Goal: Transaction & Acquisition: Purchase product/service

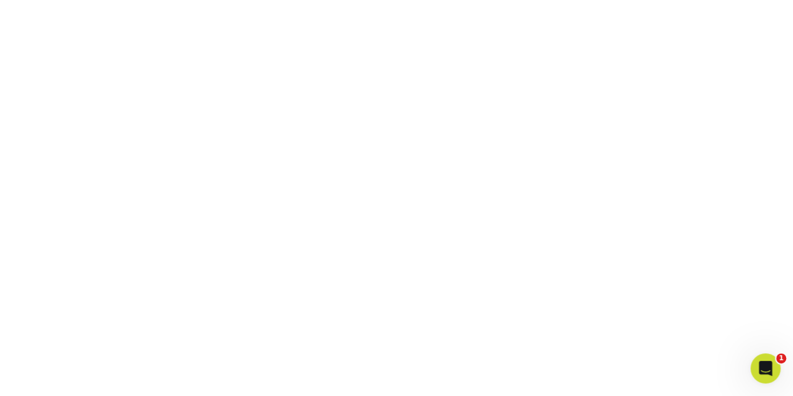
scroll to position [320, 0]
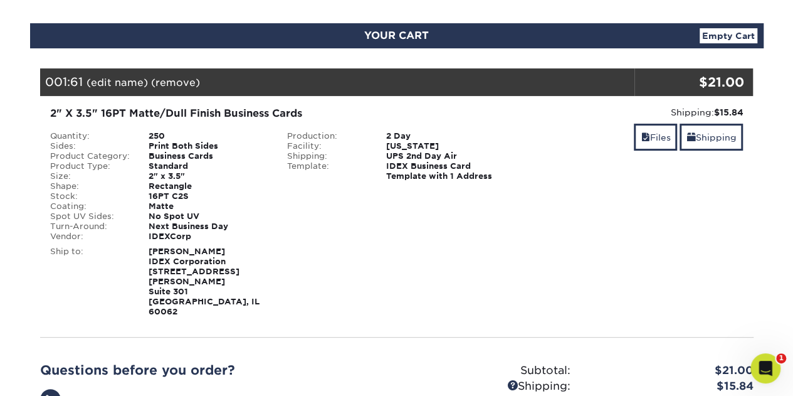
scroll to position [117, 0]
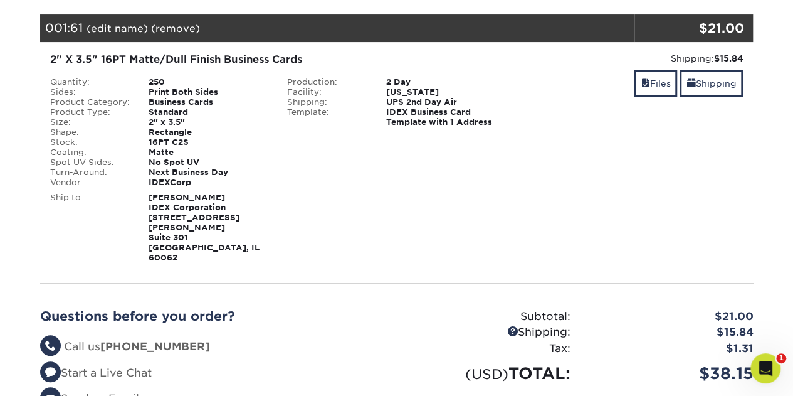
scroll to position [170, 0]
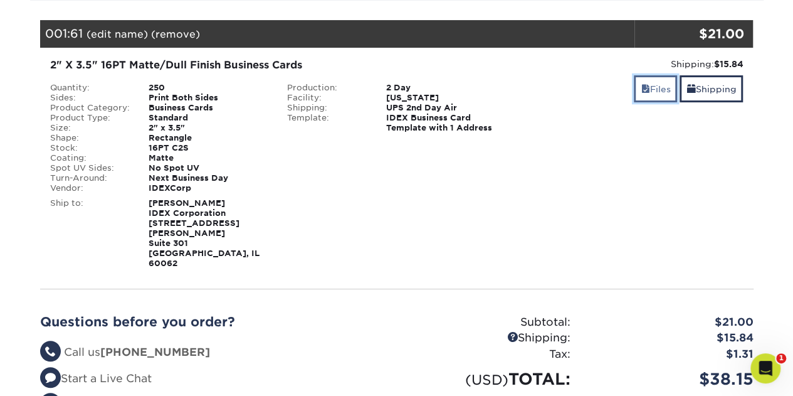
click at [654, 88] on link "Files" at bounding box center [655, 88] width 43 height 27
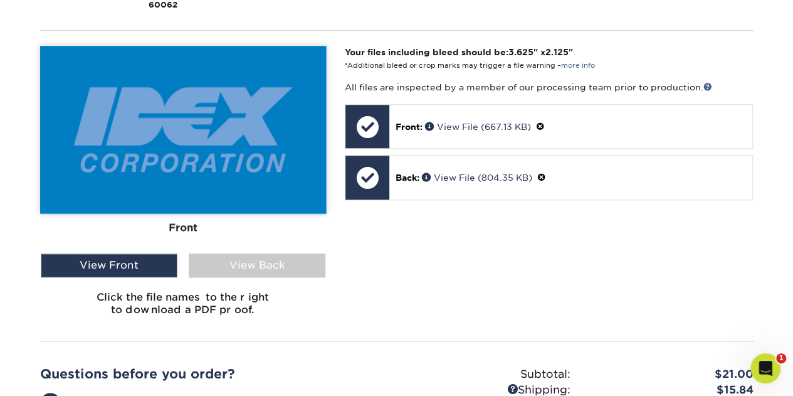
scroll to position [438, 0]
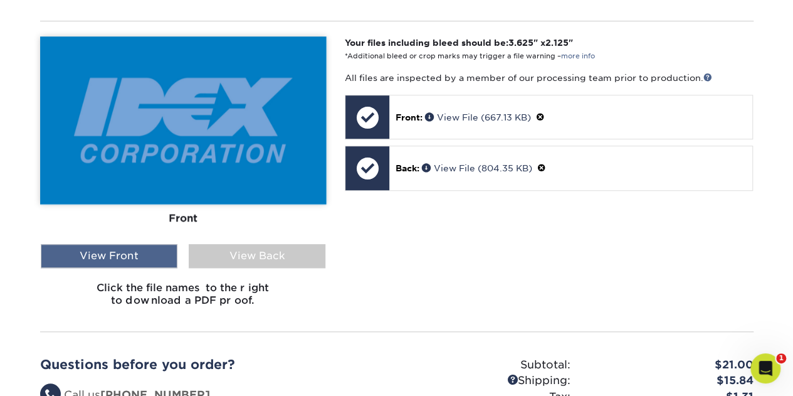
click at [92, 244] on div "View Front" at bounding box center [109, 256] width 137 height 24
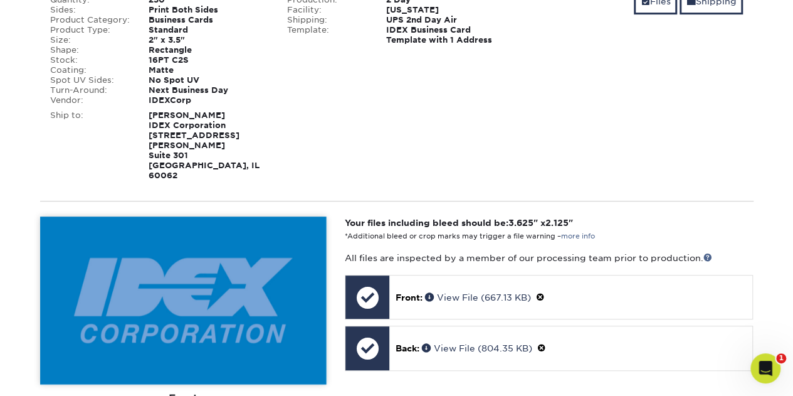
scroll to position [184, 0]
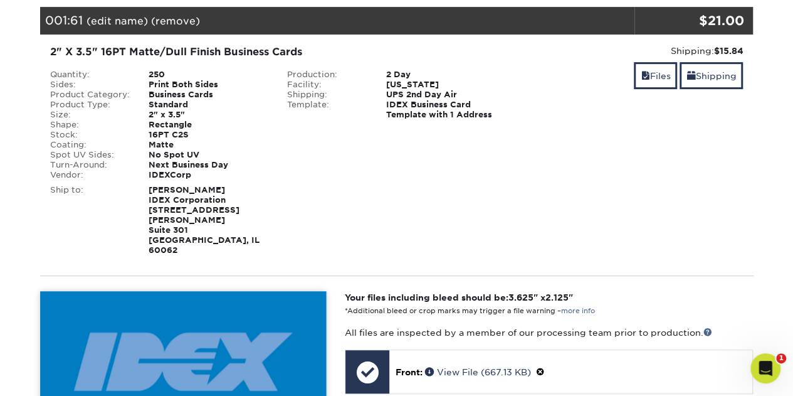
click at [157, 68] on div "2" X 3.5" 16PT Matte/Dull Finish Business Cards Quantity: 250 Sides: Print Both…" at bounding box center [278, 150] width 474 height 211
click at [160, 100] on div "Standard" at bounding box center [208, 105] width 139 height 10
drag, startPoint x: 161, startPoint y: 106, endPoint x: 163, endPoint y: 153, distance: 47.0
click at [161, 107] on div "Standard" at bounding box center [208, 105] width 139 height 10
click at [163, 160] on div "Next Business Day" at bounding box center [208, 165] width 139 height 10
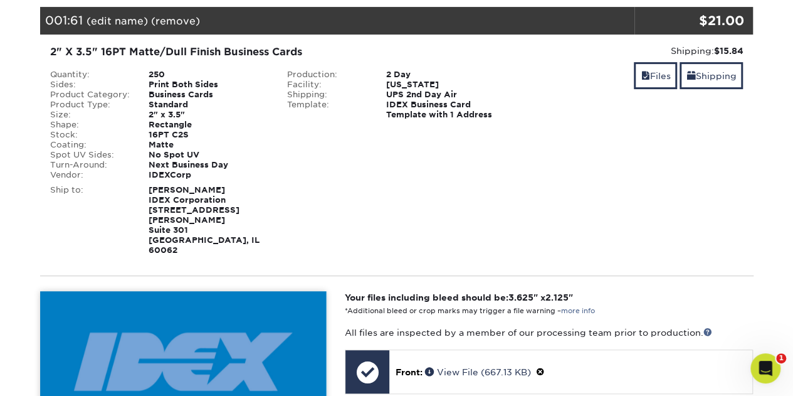
drag, startPoint x: 165, startPoint y: 165, endPoint x: 180, endPoint y: 212, distance: 49.2
click at [168, 171] on ul "Quantity: 250 Sides: Print Both Sides Product Category: Business Cards Product …" at bounding box center [159, 125] width 219 height 110
click at [181, 212] on strong "Jim Giannakouras IDEX Corporation 3100 Sanders Road Suite 301 Northbrook, IL 60…" at bounding box center [204, 220] width 111 height 70
click at [726, 75] on link "Shipping" at bounding box center [710, 75] width 63 height 27
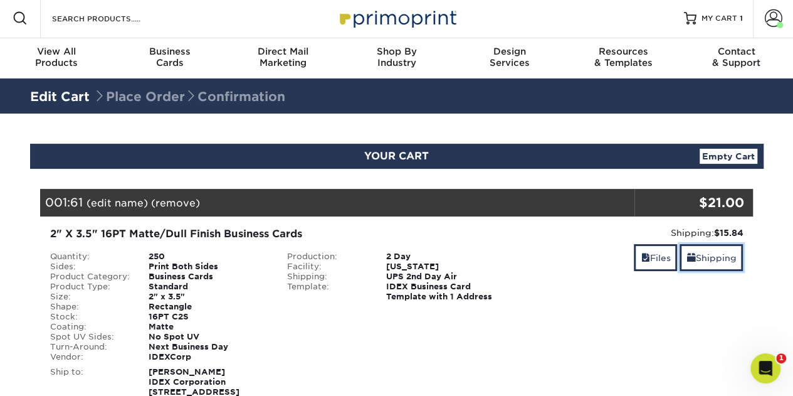
scroll to position [0, 0]
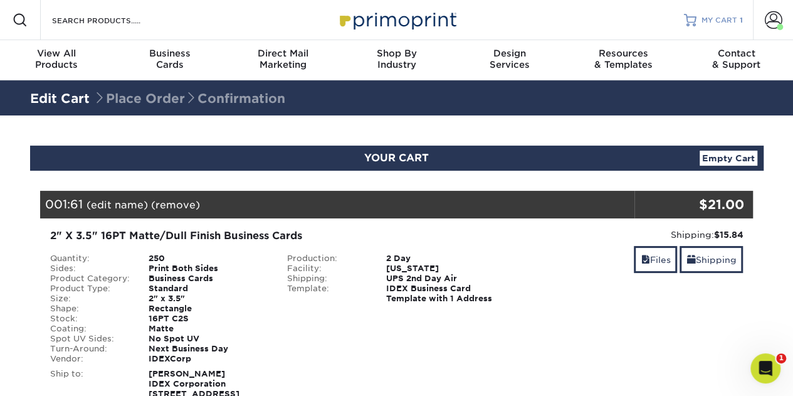
click at [715, 16] on span "MY CART" at bounding box center [719, 20] width 36 height 11
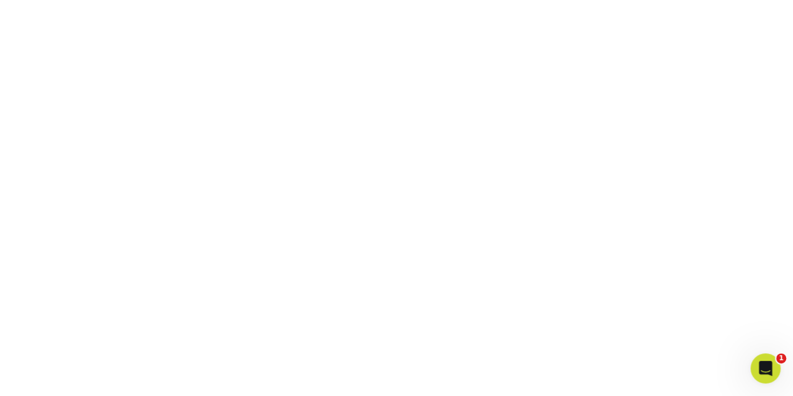
scroll to position [365, 0]
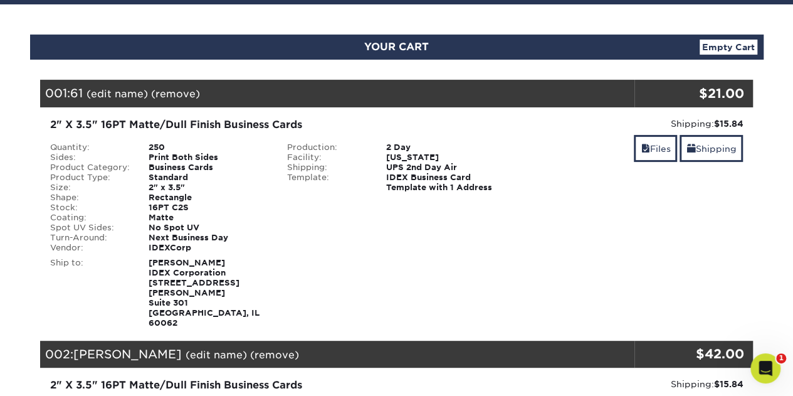
scroll to position [105, 0]
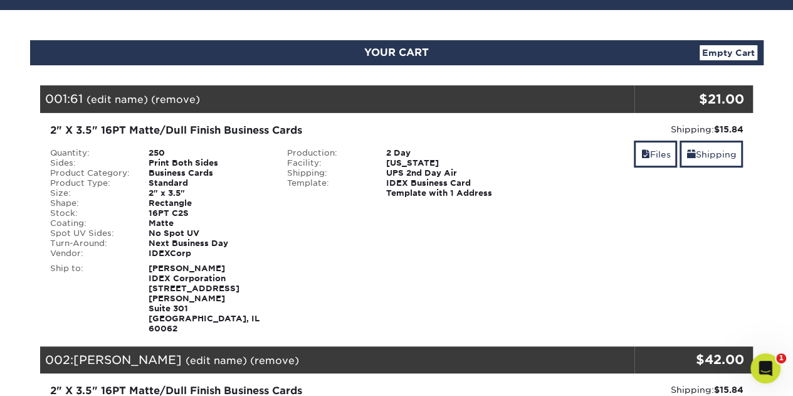
click at [179, 96] on link "(remove)" at bounding box center [175, 99] width 49 height 12
click at [409, 98] on link "Yes" at bounding box center [408, 99] width 18 height 12
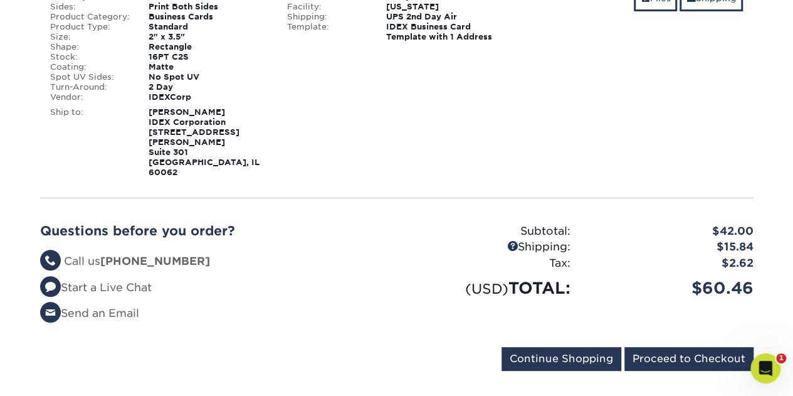
scroll to position [276, 0]
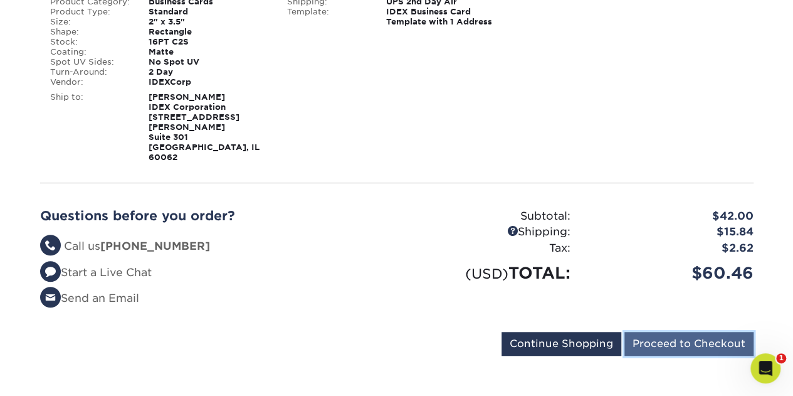
click at [649, 332] on input "Proceed to Checkout" at bounding box center [688, 344] width 129 height 24
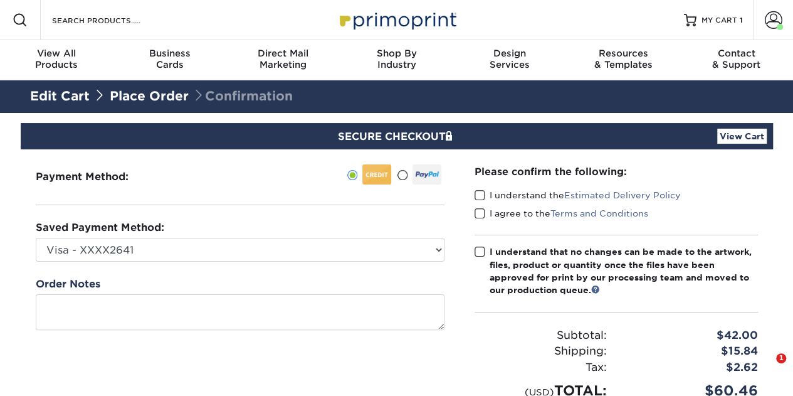
click at [479, 191] on span at bounding box center [479, 195] width 11 height 12
click at [0, 0] on input "I understand the Estimated Delivery Policy" at bounding box center [0, 0] width 0 height 0
click at [479, 211] on span at bounding box center [479, 213] width 11 height 12
click at [0, 0] on input "I agree to the Terms and Conditions" at bounding box center [0, 0] width 0 height 0
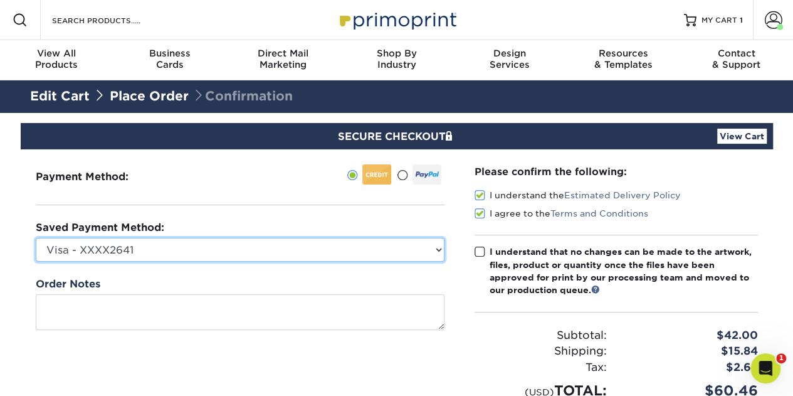
click at [155, 242] on select "Visa - XXXX2641 New Credit Card" at bounding box center [240, 250] width 409 height 24
select select
click at [36, 238] on select "Visa - XXXX2641 New Credit Card" at bounding box center [240, 250] width 409 height 24
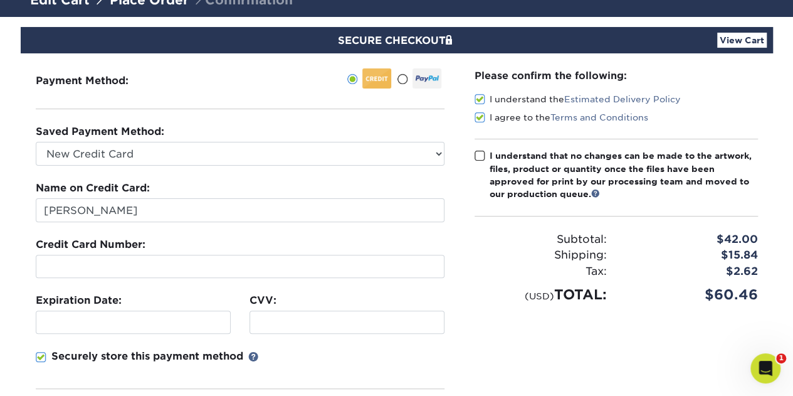
scroll to position [38, 0]
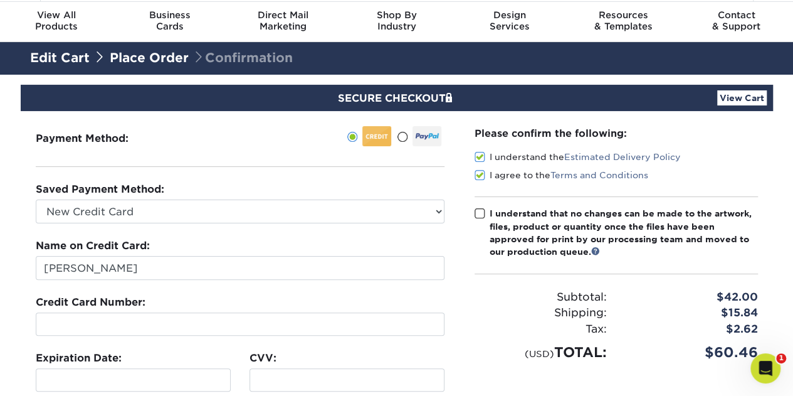
click at [482, 211] on span at bounding box center [479, 213] width 11 height 12
click at [0, 0] on input "I understand that no changes can be made to the artwork, files, product or quan…" at bounding box center [0, 0] width 0 height 0
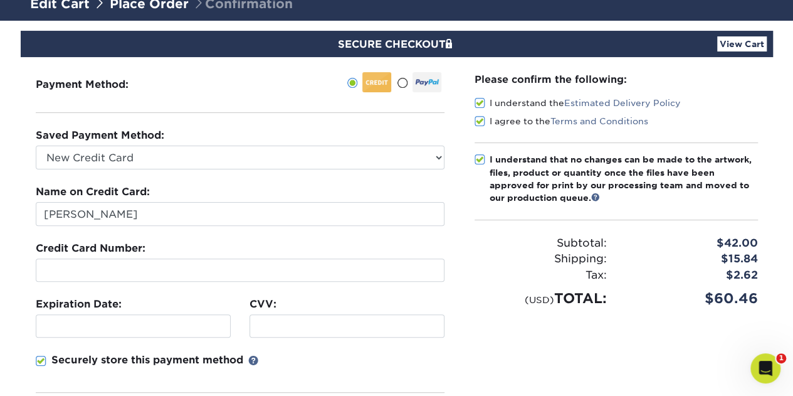
scroll to position [93, 0]
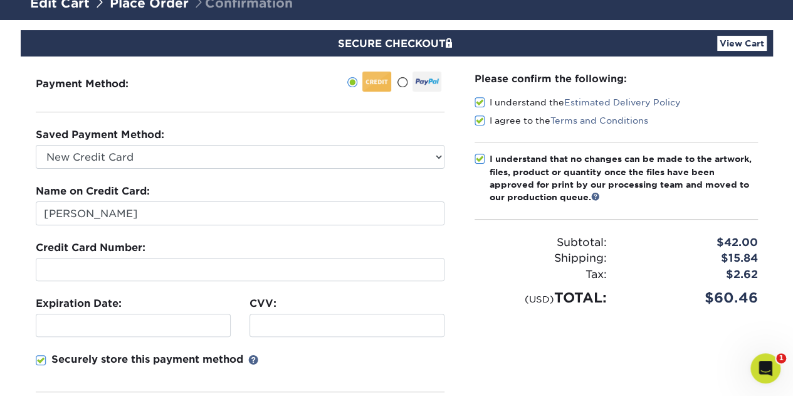
click at [736, 42] on link "View Cart" at bounding box center [742, 43] width 50 height 15
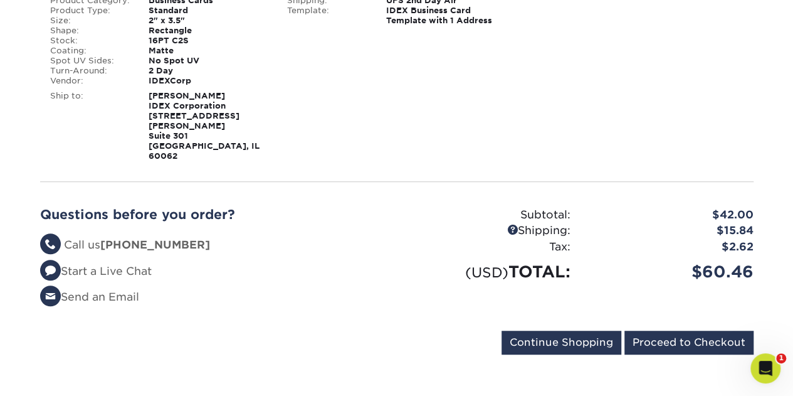
scroll to position [278, 0]
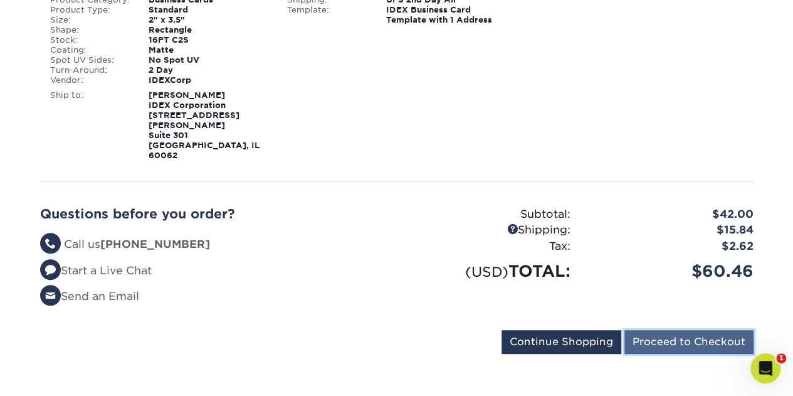
click at [647, 330] on input "Proceed to Checkout" at bounding box center [688, 342] width 129 height 24
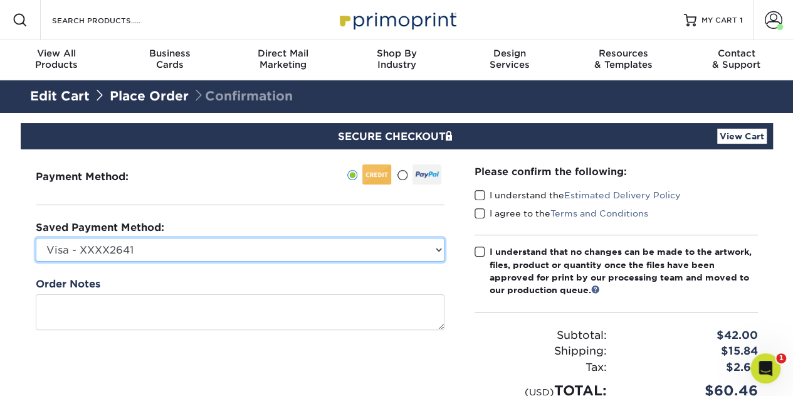
click at [58, 243] on select "Visa - XXXX2641 New Credit Card" at bounding box center [240, 250] width 409 height 24
select select
click at [36, 238] on select "Visa - XXXX2641 New Credit Card" at bounding box center [240, 250] width 409 height 24
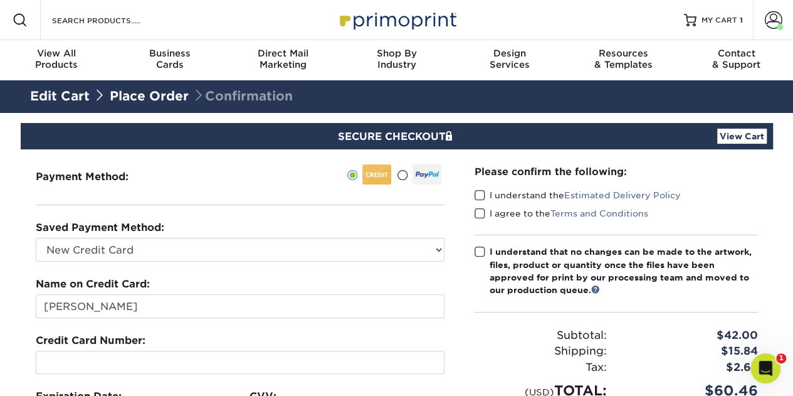
click at [65, 354] on div at bounding box center [240, 361] width 409 height 23
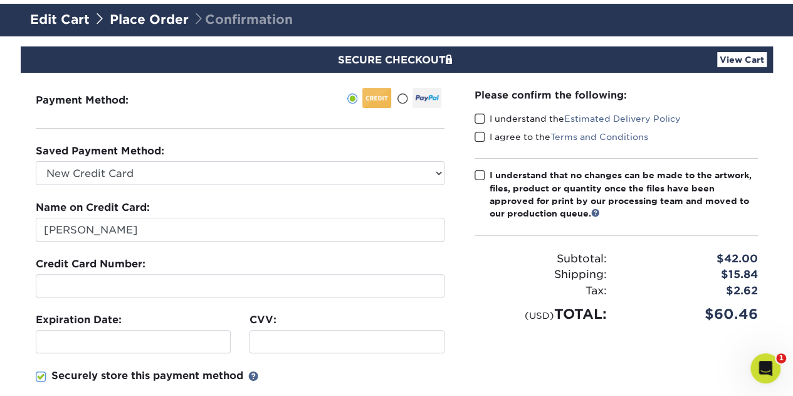
scroll to position [167, 0]
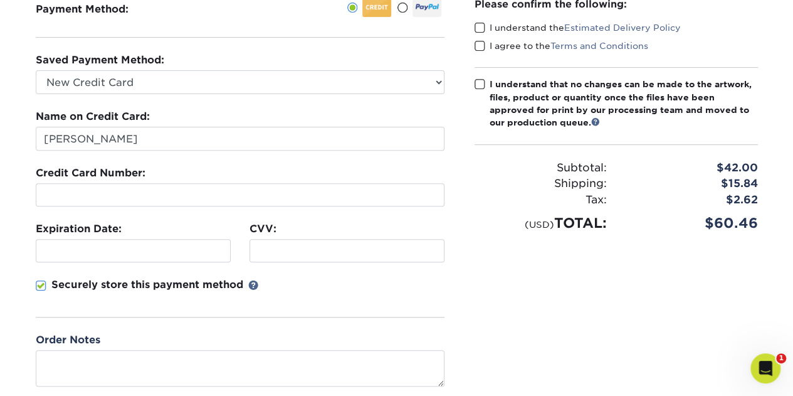
click at [55, 244] on iframe at bounding box center [133, 250] width 184 height 12
click at [262, 242] on div at bounding box center [346, 250] width 195 height 23
click at [480, 22] on span at bounding box center [479, 28] width 11 height 12
click at [0, 0] on input "I understand the Estimated Delivery Policy" at bounding box center [0, 0] width 0 height 0
click at [476, 43] on span at bounding box center [479, 46] width 11 height 12
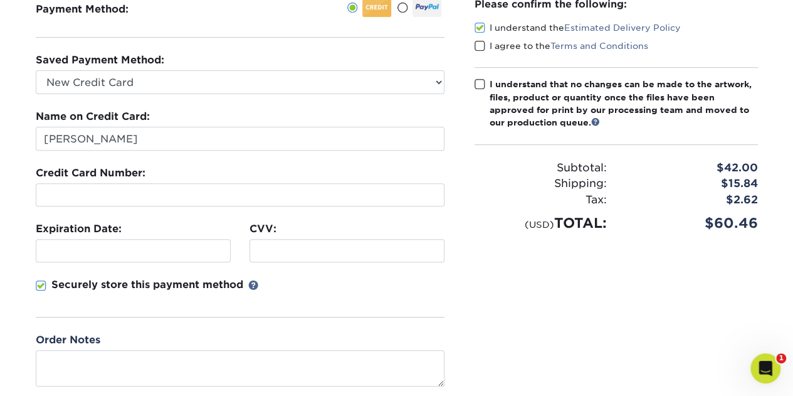
click at [0, 0] on input "I agree to the Terms and Conditions" at bounding box center [0, 0] width 0 height 0
click at [478, 81] on span at bounding box center [479, 84] width 11 height 12
click at [0, 0] on input "I understand that no changes can be made to the artwork, files, product or quan…" at bounding box center [0, 0] width 0 height 0
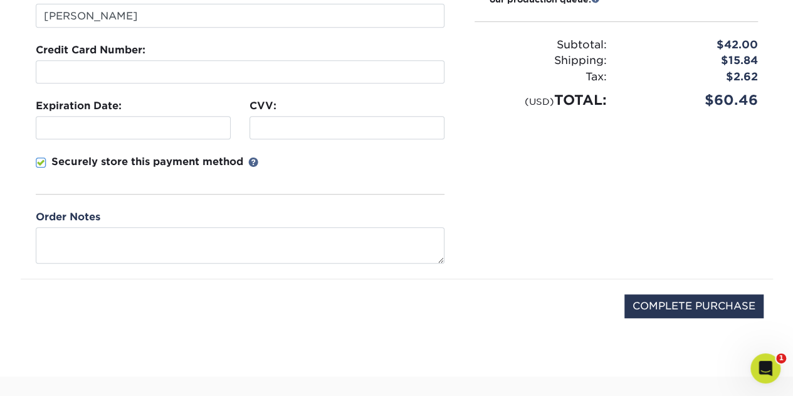
scroll to position [312, 0]
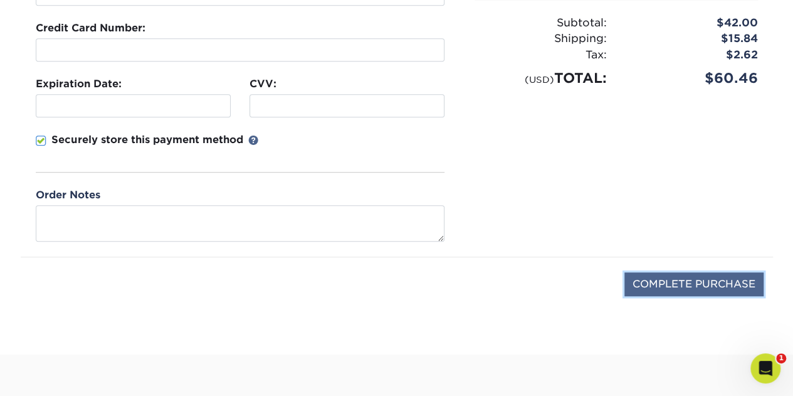
click at [682, 275] on input "COMPLETE PURCHASE" at bounding box center [693, 284] width 139 height 24
type input "PROCESSING, PLEASE WAIT..."
